Goal: Subscribe to service/newsletter

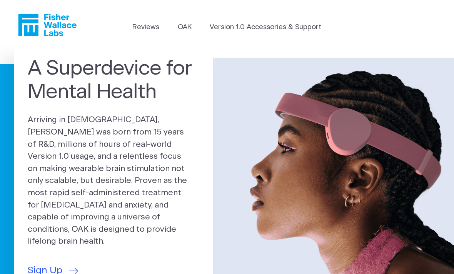
click at [266, 32] on link "Version 1.0 Accessories & Support" at bounding box center [266, 27] width 112 height 10
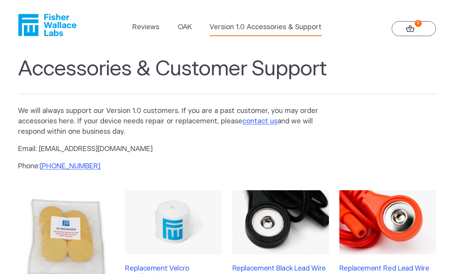
click at [146, 28] on link "Reviews" at bounding box center [145, 27] width 27 height 10
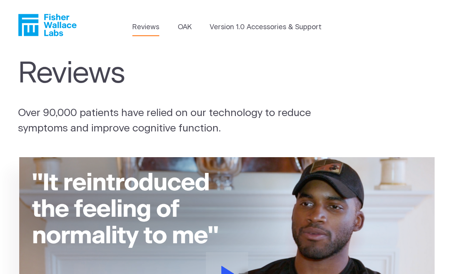
click at [178, 28] on link "OAK" at bounding box center [185, 27] width 14 height 10
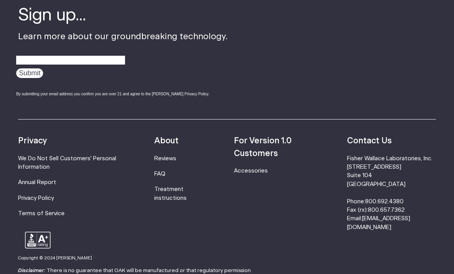
scroll to position [1246, 0]
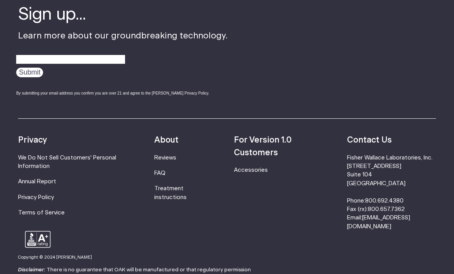
click at [167, 155] on link "Reviews" at bounding box center [165, 158] width 22 height 6
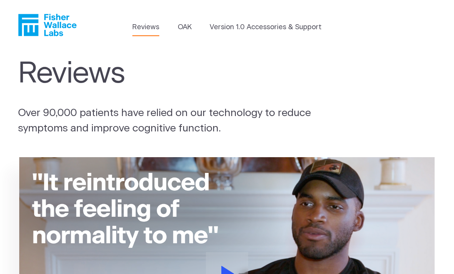
click at [56, 28] on icon "Fisher Wallace" at bounding box center [50, 25] width 53 height 22
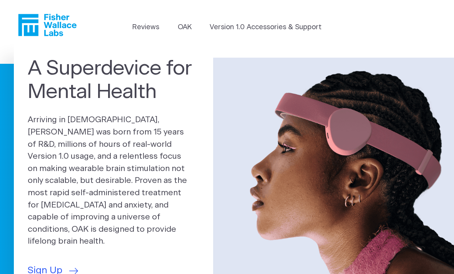
click at [72, 268] on icon at bounding box center [73, 271] width 9 height 6
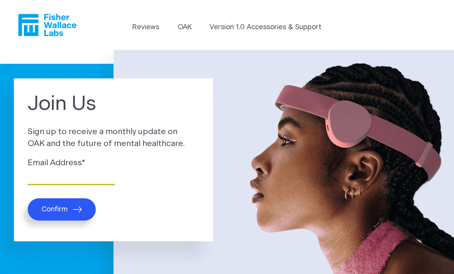
click at [65, 181] on input "Email Address *" at bounding box center [71, 179] width 87 height 12
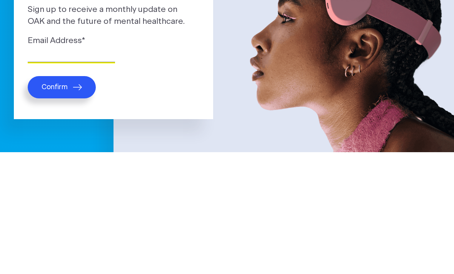
type input "angelica.polak@hotmail.com"
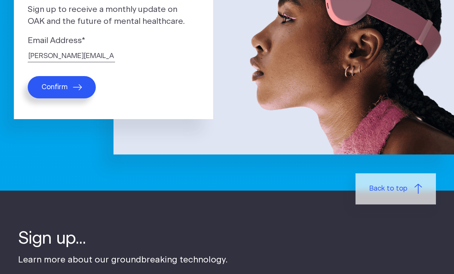
click at [79, 90] on icon "submit" at bounding box center [77, 87] width 9 height 6
